Goal: Transaction & Acquisition: Purchase product/service

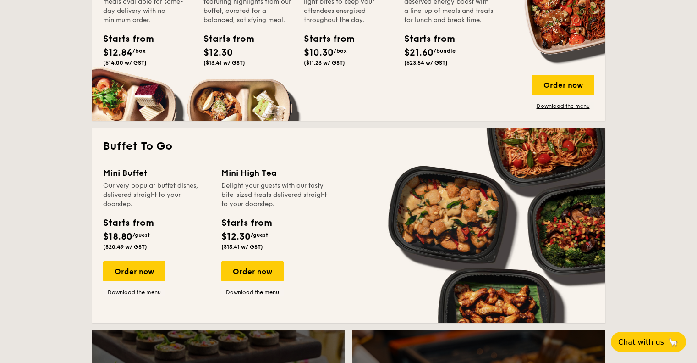
scroll to position [733, 0]
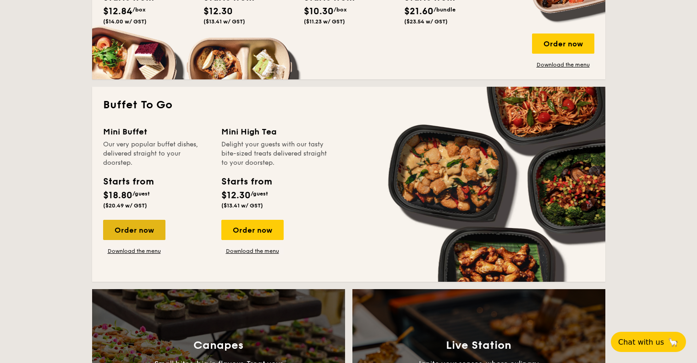
click at [158, 231] on div "Order now" at bounding box center [134, 230] width 62 height 20
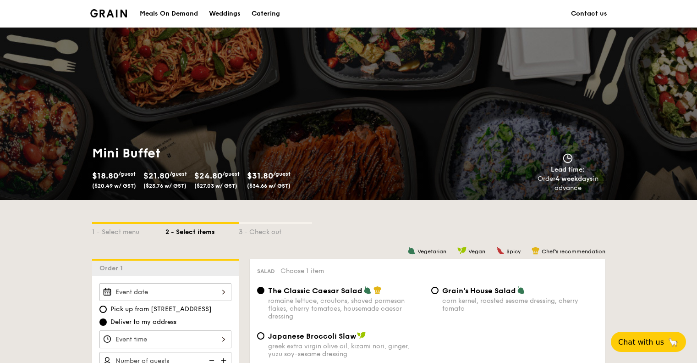
scroll to position [183, 0]
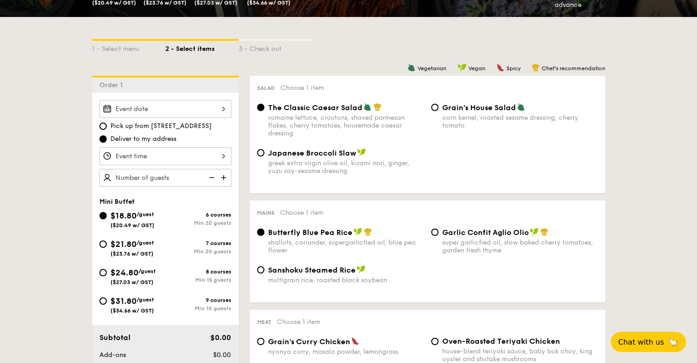
click at [94, 270] on div "Mini Buffet $18.80 /guest ($20.49 w/ GST) 6 courses Min 20 guests $21.80 /guest…" at bounding box center [165, 260] width 147 height 125
click at [101, 271] on input "$24.80 /guest ($27.03 w/ GST) 8 courses Min 15 guests" at bounding box center [102, 272] width 7 height 7
radio input "true"
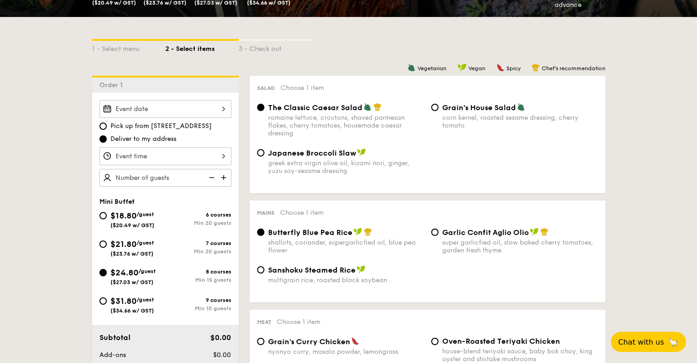
radio input "false"
radio input "true"
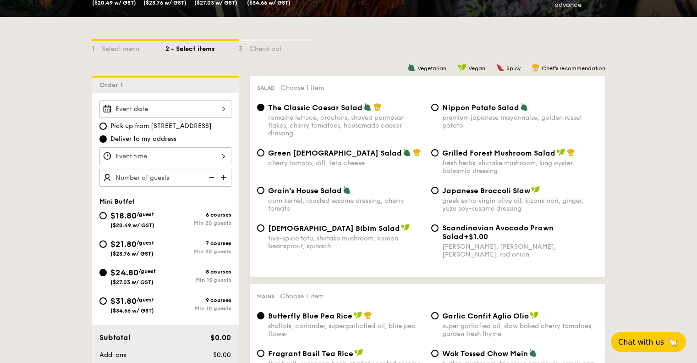
click at [194, 154] on input "Smoked Mesquite Whole Chicken brined in our in-house blend of herbs and spices,…" at bounding box center [165, 156] width 132 height 18
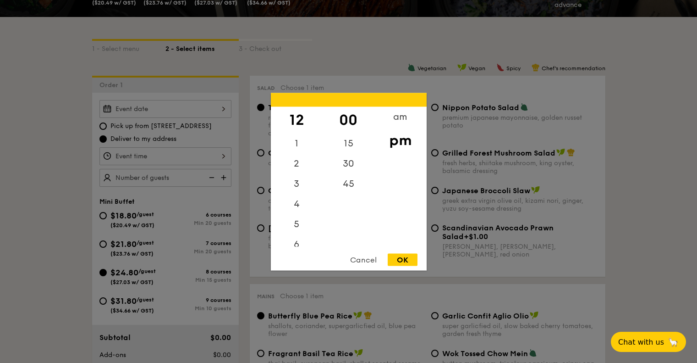
drag, startPoint x: 70, startPoint y: 161, endPoint x: 61, endPoint y: 162, distance: 9.7
click at [61, 162] on div at bounding box center [348, 181] width 697 height 363
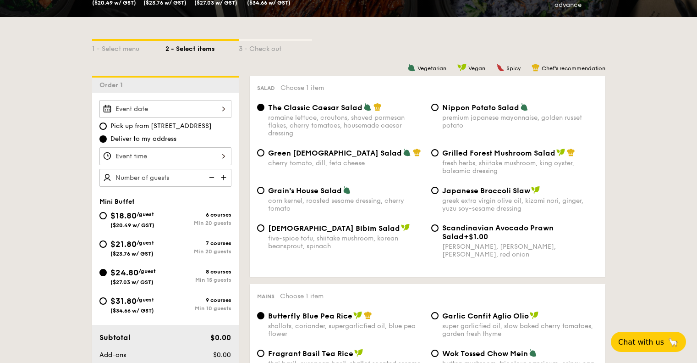
click at [210, 105] on input "Smoked Mesquite Whole Chicken brined in our in-house blend of herbs and spices,…" at bounding box center [165, 109] width 132 height 18
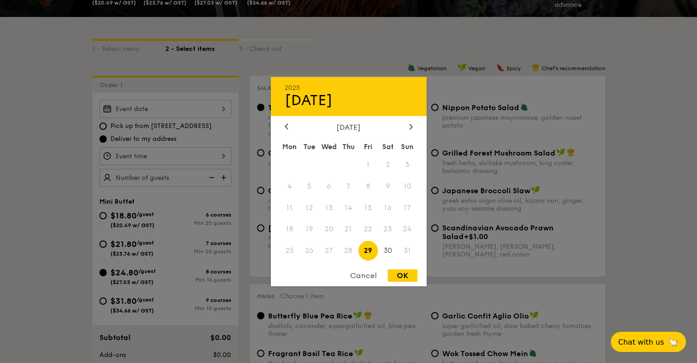
click at [416, 123] on div "[DATE]" at bounding box center [349, 126] width 156 height 9
click at [411, 128] on icon at bounding box center [411, 126] width 4 height 6
click at [389, 164] on span "6" at bounding box center [388, 164] width 20 height 20
click at [403, 275] on div "OK" at bounding box center [403, 275] width 30 height 12
type input "[DATE]"
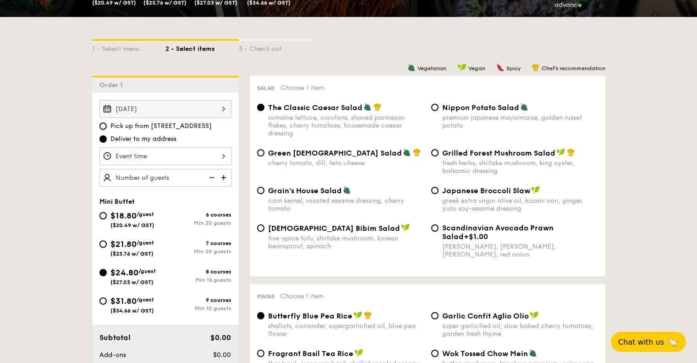
drag, startPoint x: 185, startPoint y: 176, endPoint x: 178, endPoint y: 176, distance: 7.3
click at [178, 176] on input "text" at bounding box center [165, 178] width 132 height 18
click at [175, 177] on input "number" at bounding box center [165, 178] width 132 height 18
type input "15 guests"
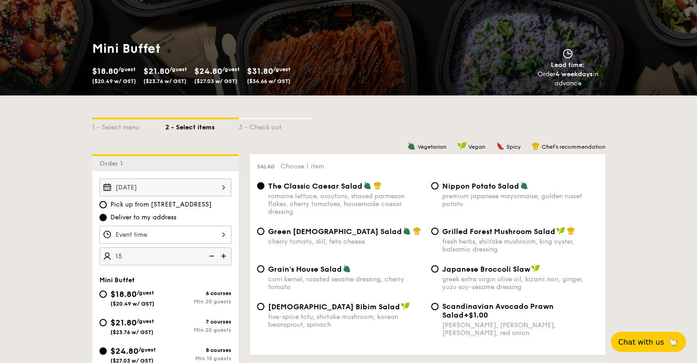
scroll to position [0, 0]
